Goal: Task Accomplishment & Management: Use online tool/utility

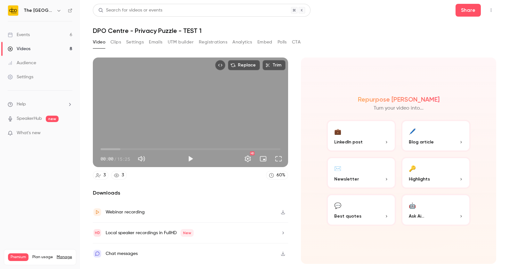
click at [33, 30] on link "Events 6" at bounding box center [40, 35] width 80 height 14
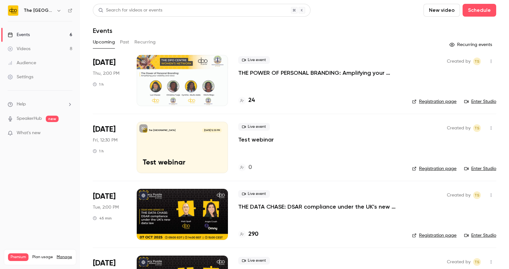
click at [202, 154] on div "The DPO Centre [DATE] 12:30 PM Test webinar" at bounding box center [182, 147] width 91 height 51
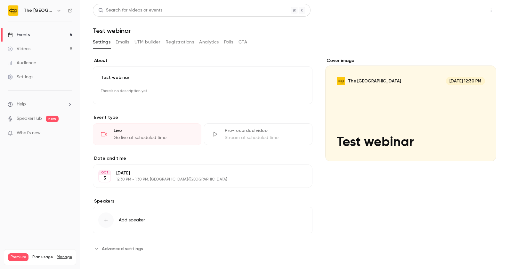
click at [464, 10] on button "Share" at bounding box center [467, 10] width 25 height 13
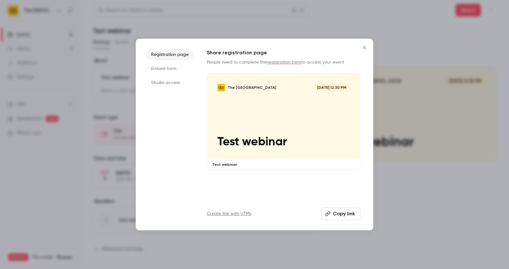
click at [169, 85] on li "Studio access" at bounding box center [170, 83] width 48 height 12
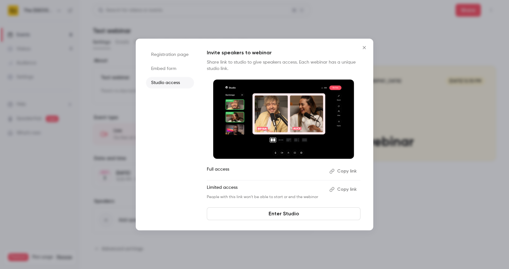
click at [348, 170] on button "Copy link" at bounding box center [344, 171] width 34 height 10
click at [273, 216] on link "Enter Studio" at bounding box center [284, 214] width 154 height 13
click at [365, 53] on button "Close" at bounding box center [364, 47] width 13 height 13
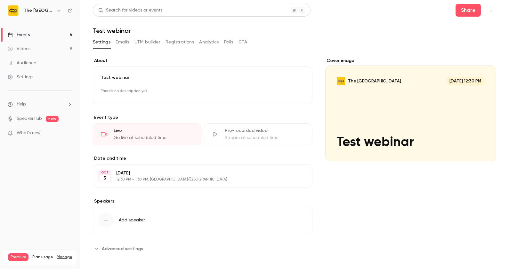
click at [27, 39] on link "Events 6" at bounding box center [40, 35] width 80 height 14
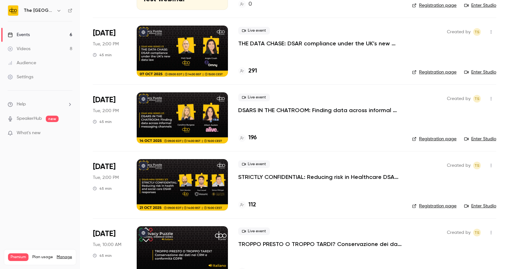
scroll to position [167, 0]
